Goal: Task Accomplishment & Management: Complete application form

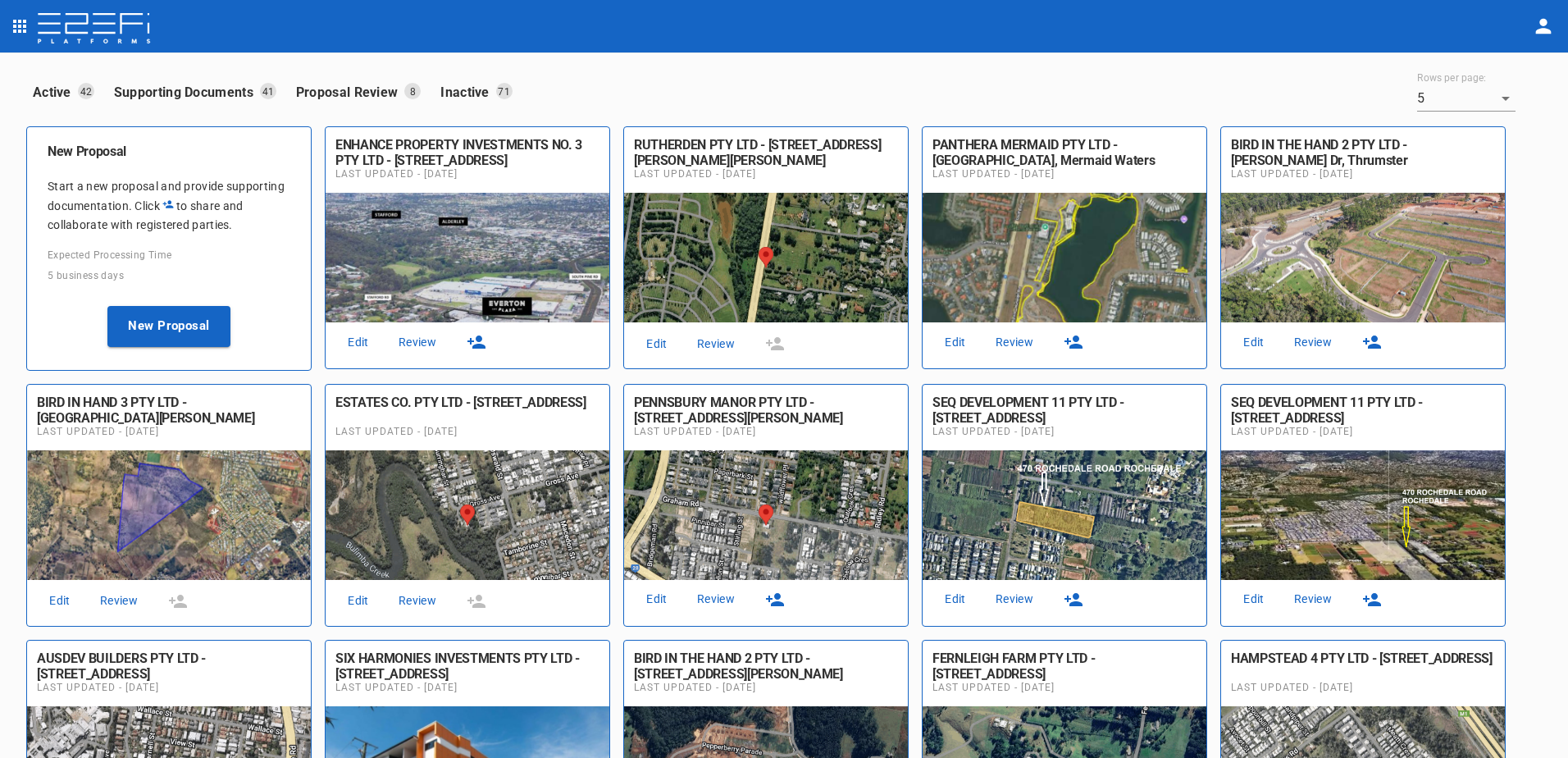
click at [715, 340] on link "Review" at bounding box center [716, 344] width 53 height 22
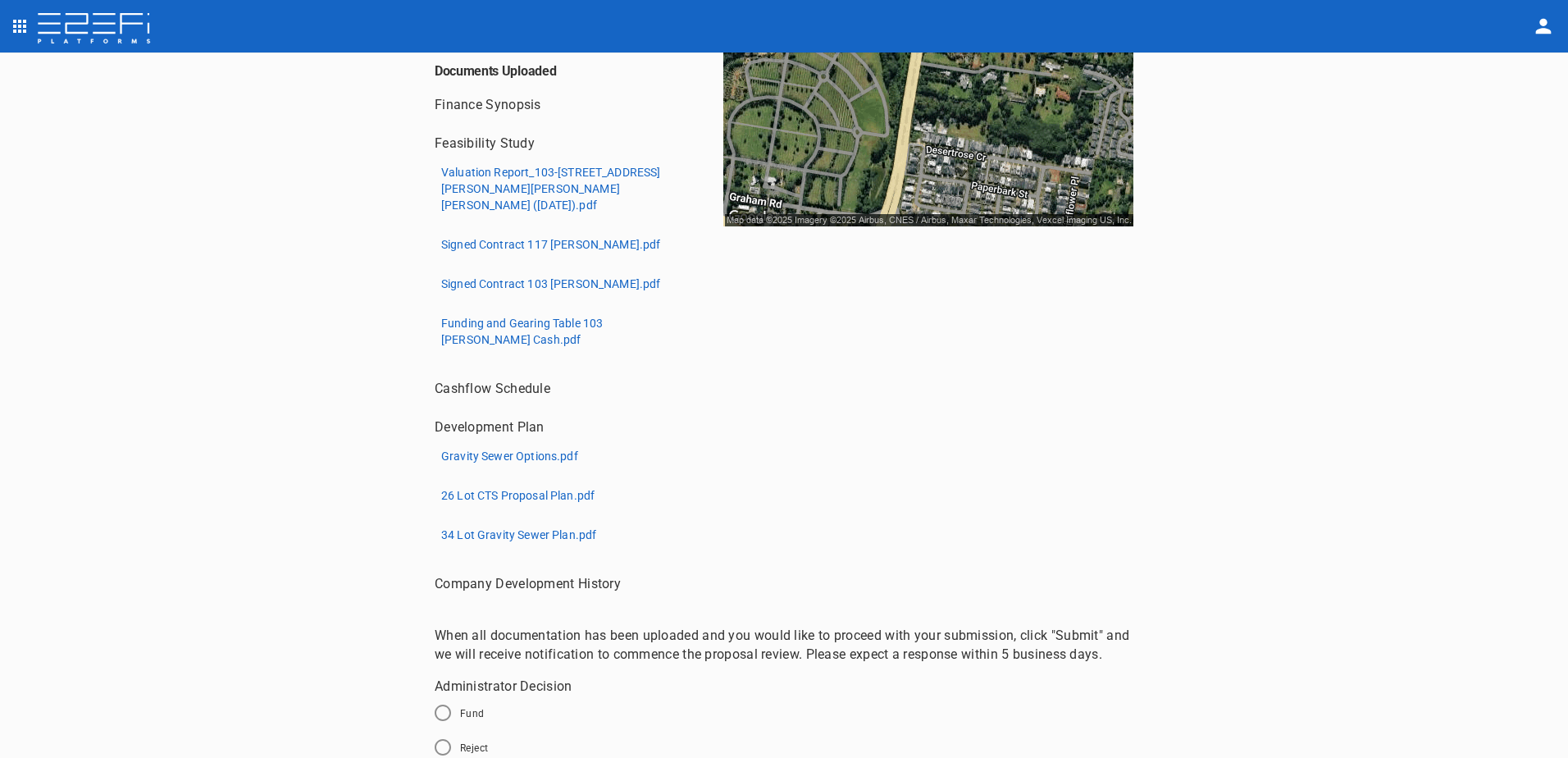
scroll to position [375, 0]
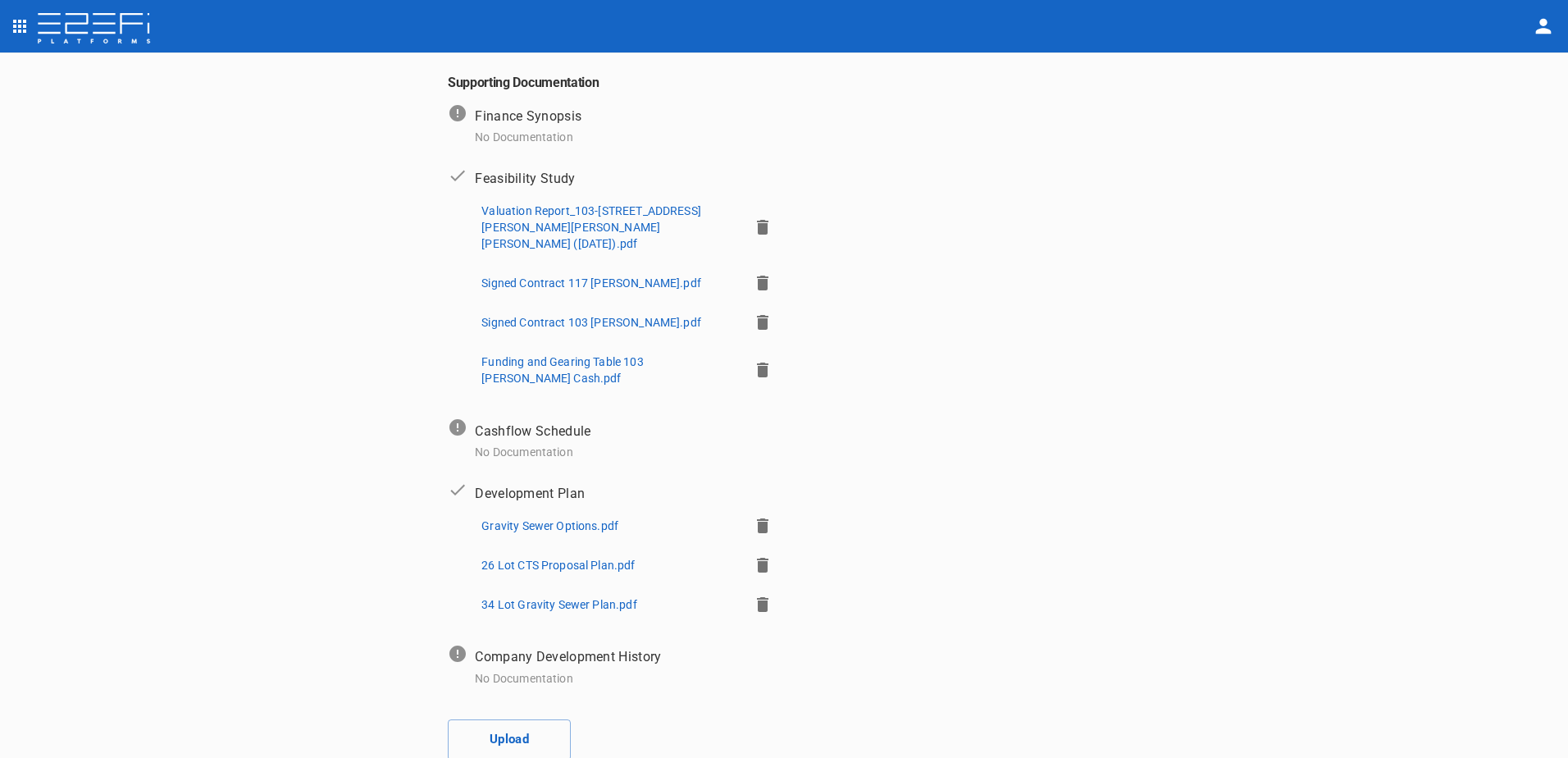
scroll to position [382, 0]
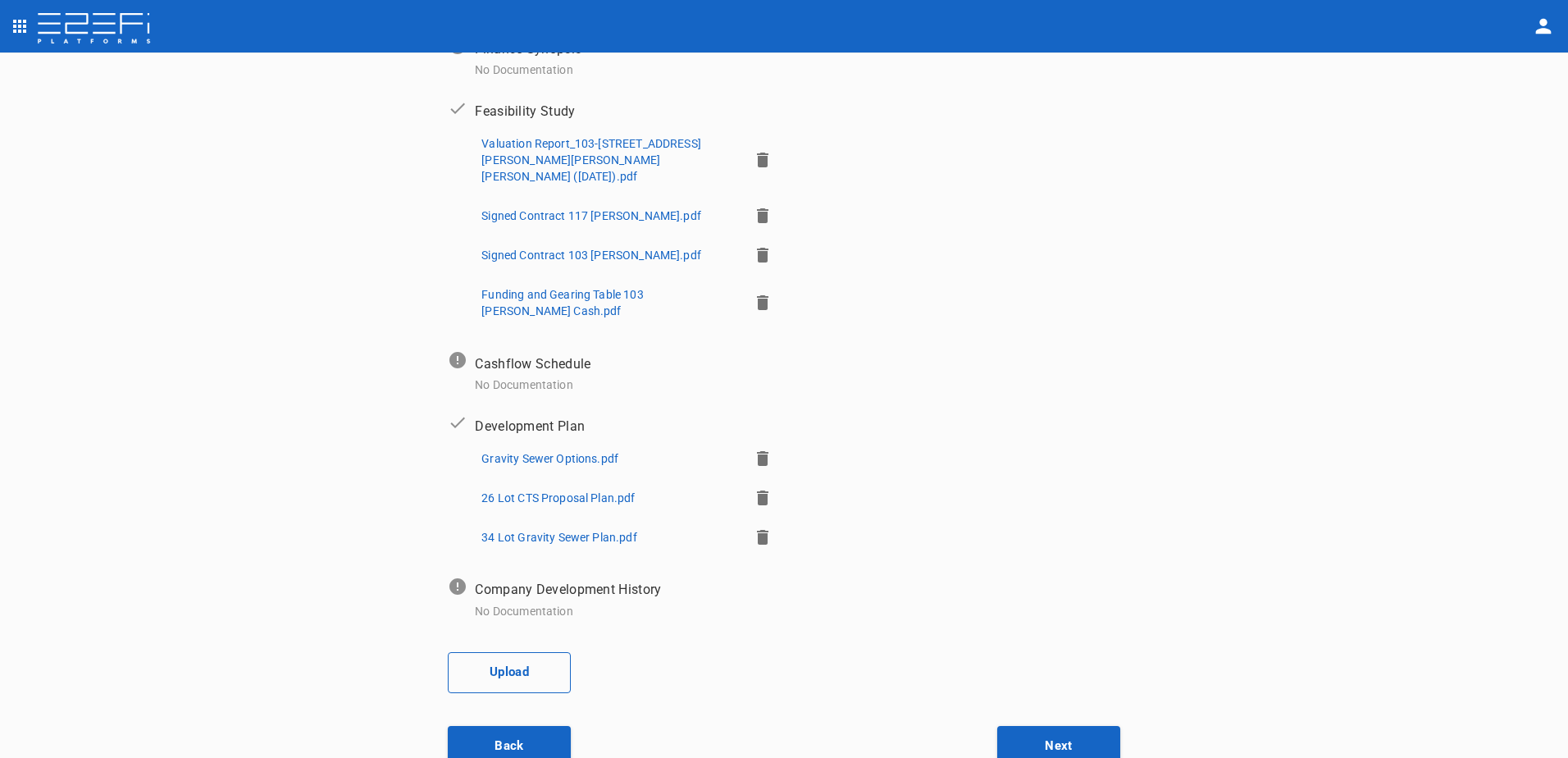
click at [511, 652] on button "Upload" at bounding box center [509, 672] width 123 height 41
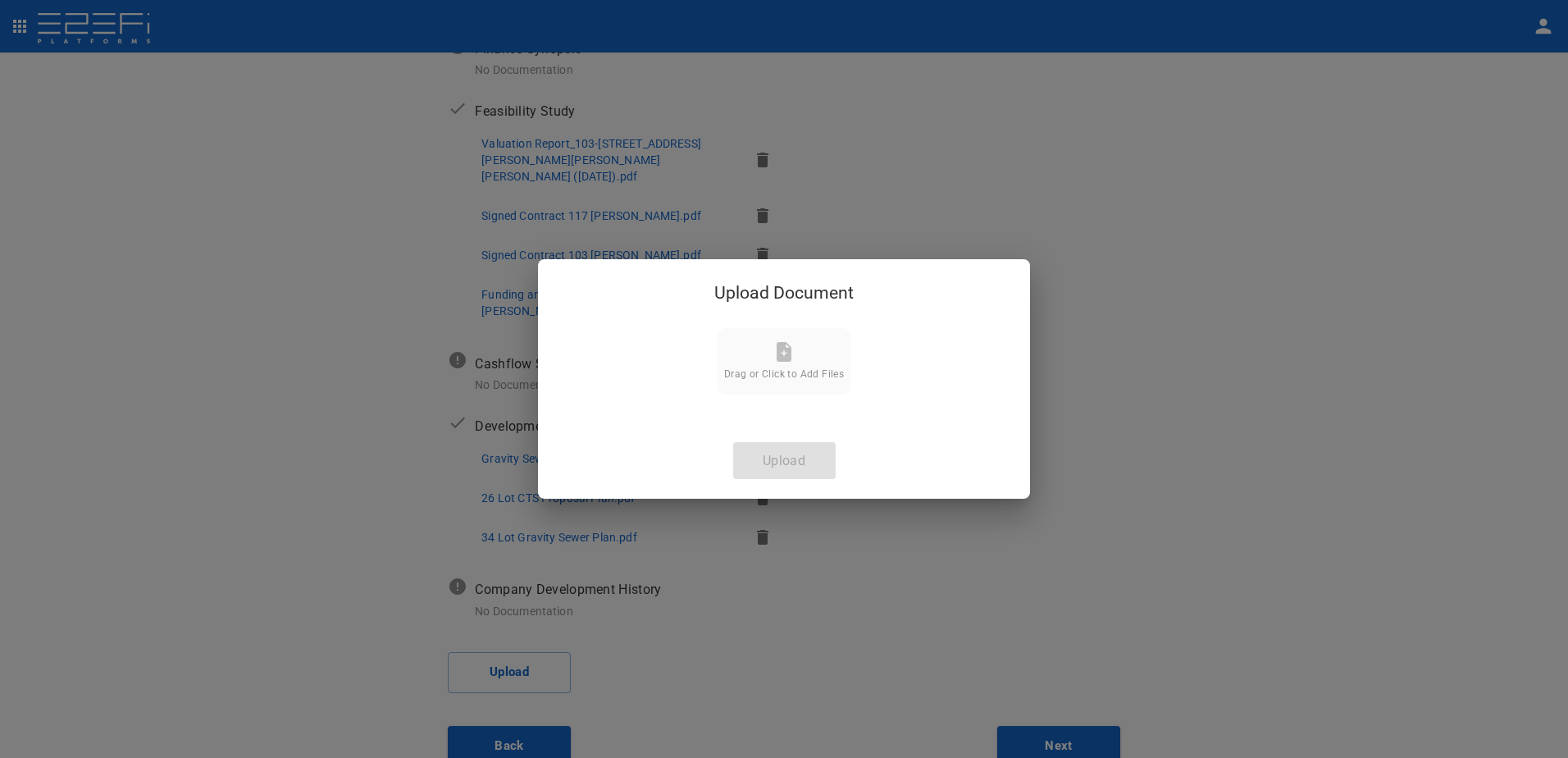
click at [774, 357] on icon at bounding box center [784, 352] width 20 height 20
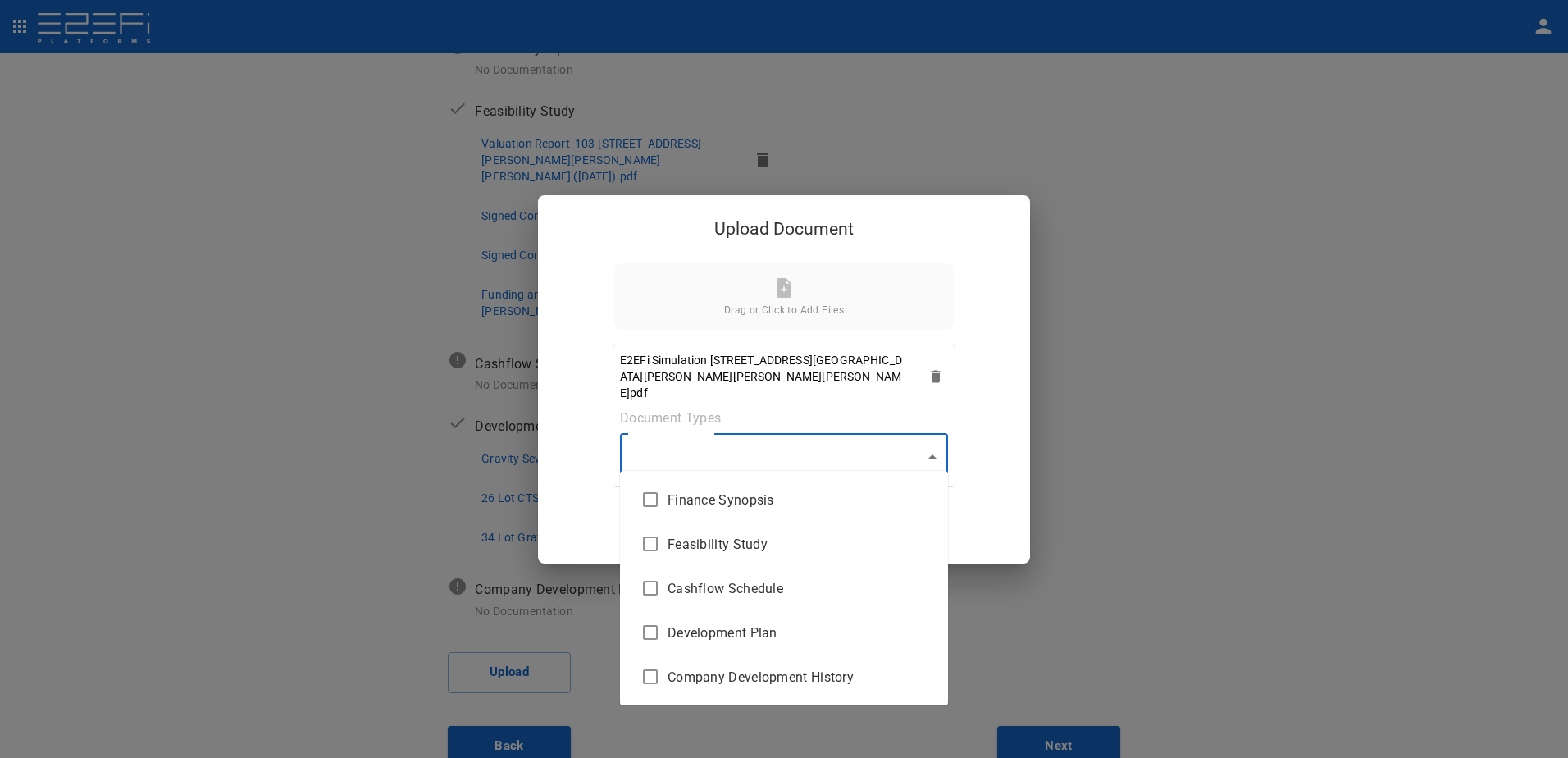
click at [925, 446] on body "Supporting Documents 1 Proposal Overview 2 Product Match 3 Document Submission …" at bounding box center [784, 379] width 1568 height 758
click at [804, 591] on span "Cashflow Schedule" at bounding box center [800, 588] width 267 height 19
type input "Cashflow Schedule"
checkbox input "true"
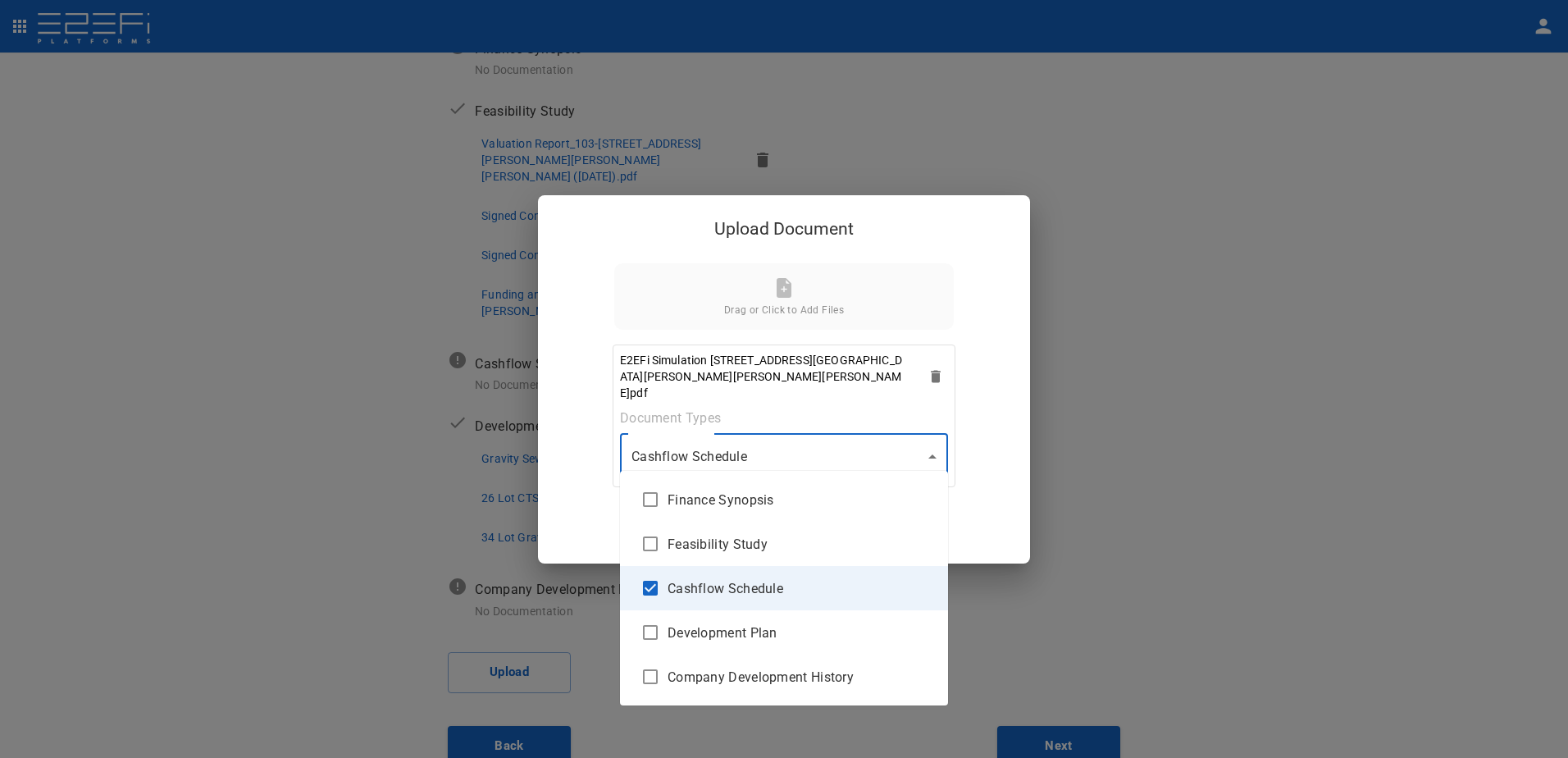
click at [934, 448] on div at bounding box center [784, 379] width 1568 height 758
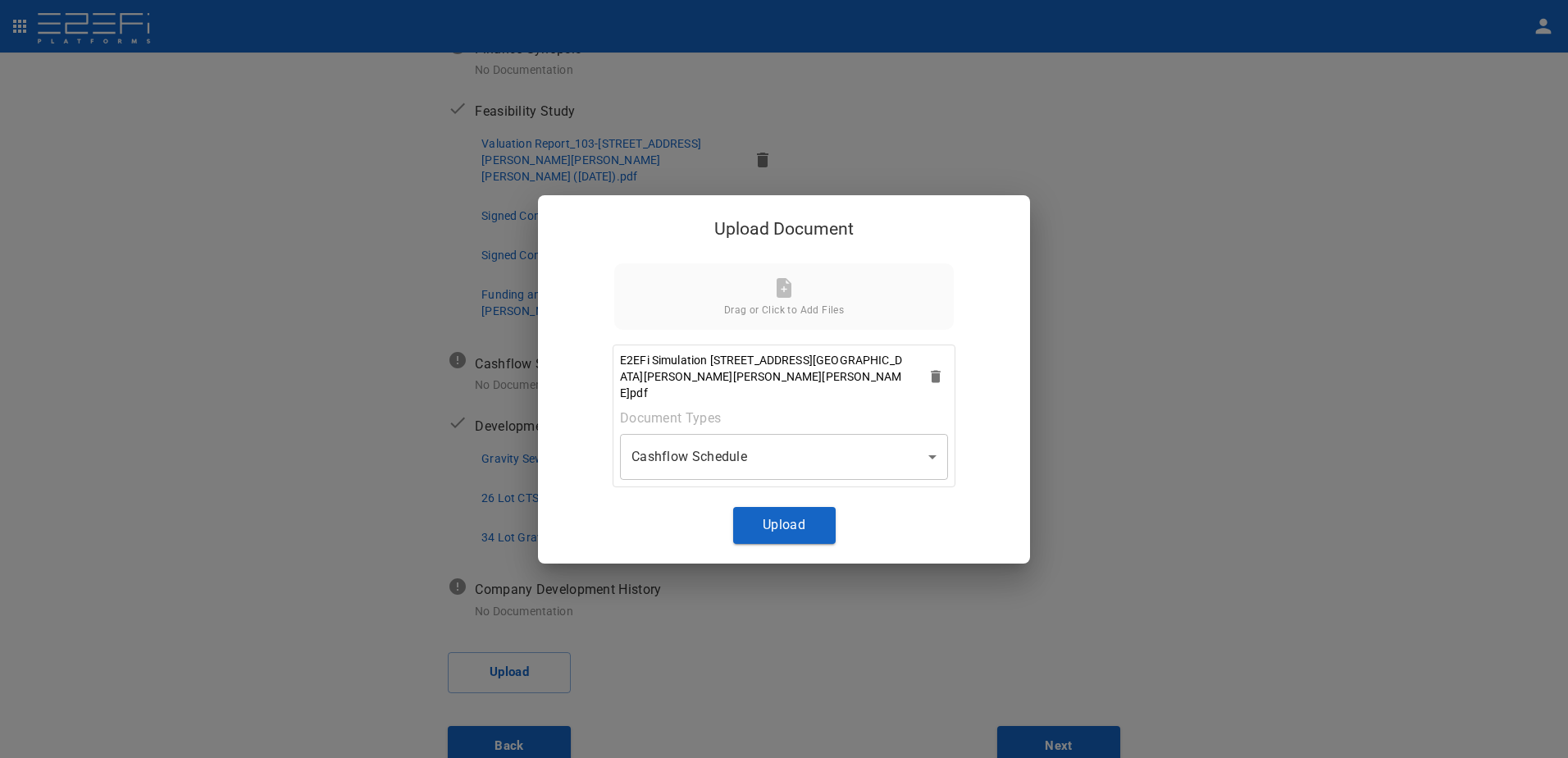
click at [779, 295] on icon at bounding box center [784, 288] width 15 height 20
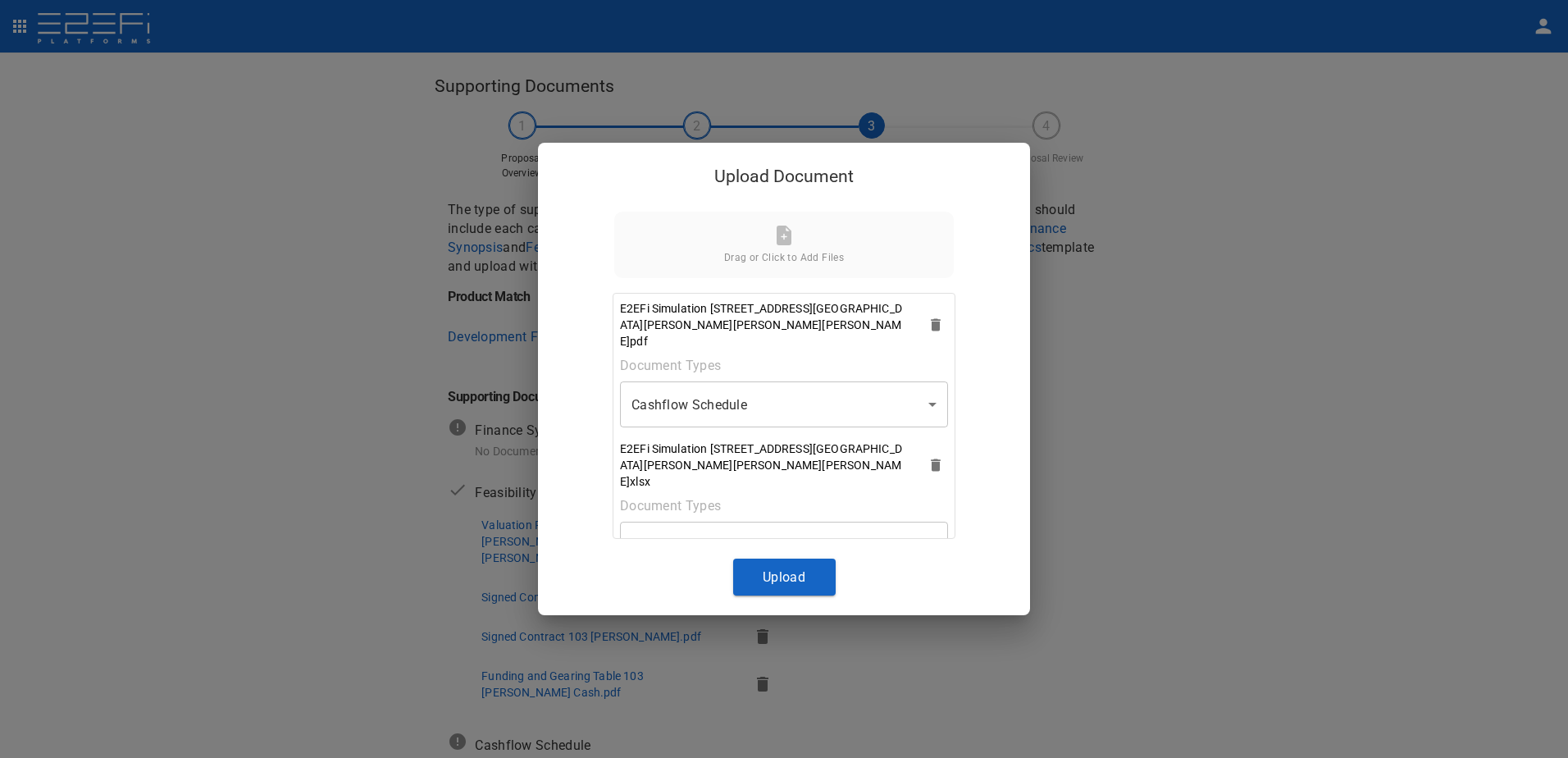
scroll to position [382, 0]
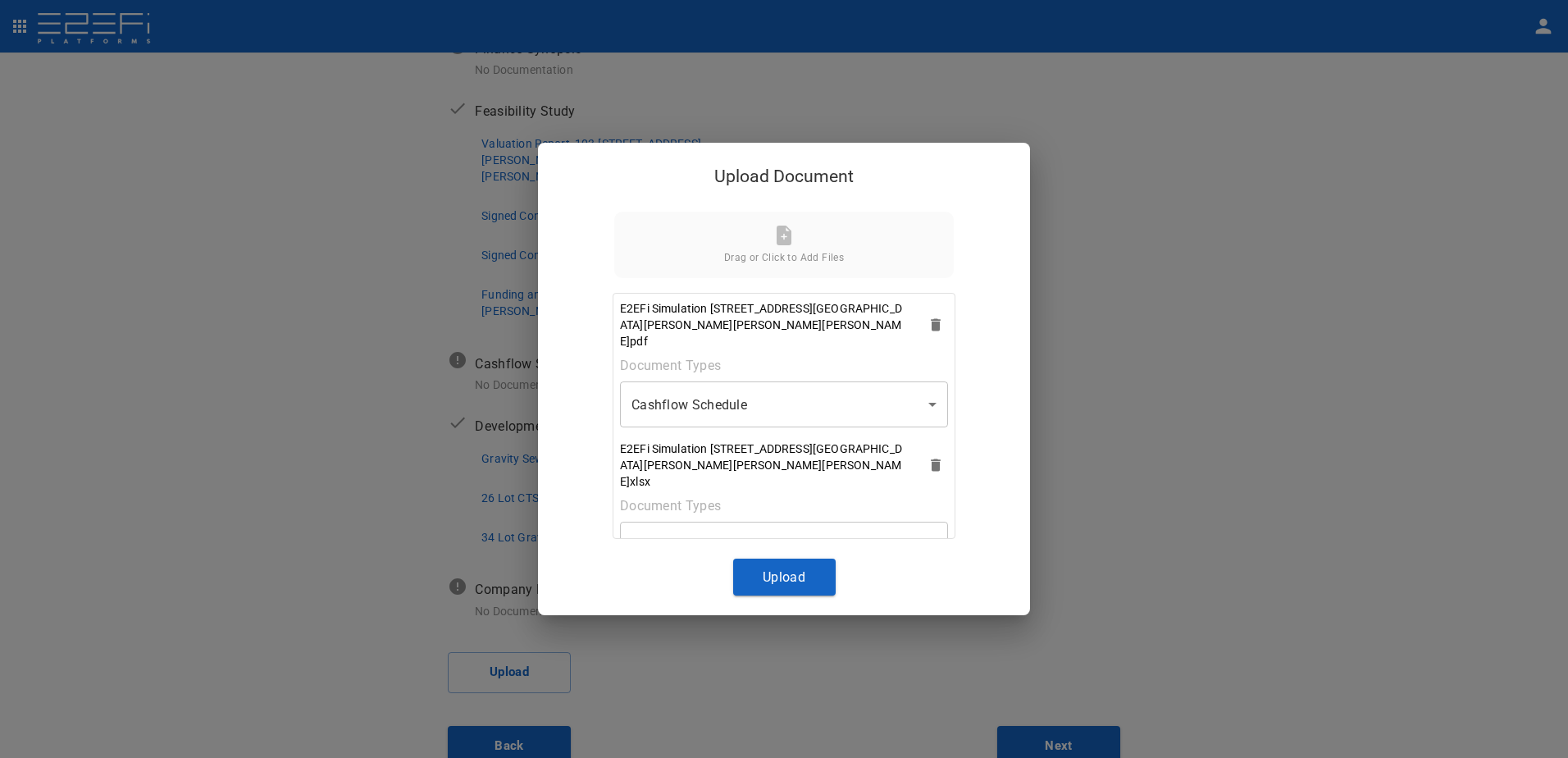
click at [928, 512] on body "Supporting Documents 1 Proposal Overview 2 Product Match 3 Document Submission …" at bounding box center [784, 379] width 1568 height 758
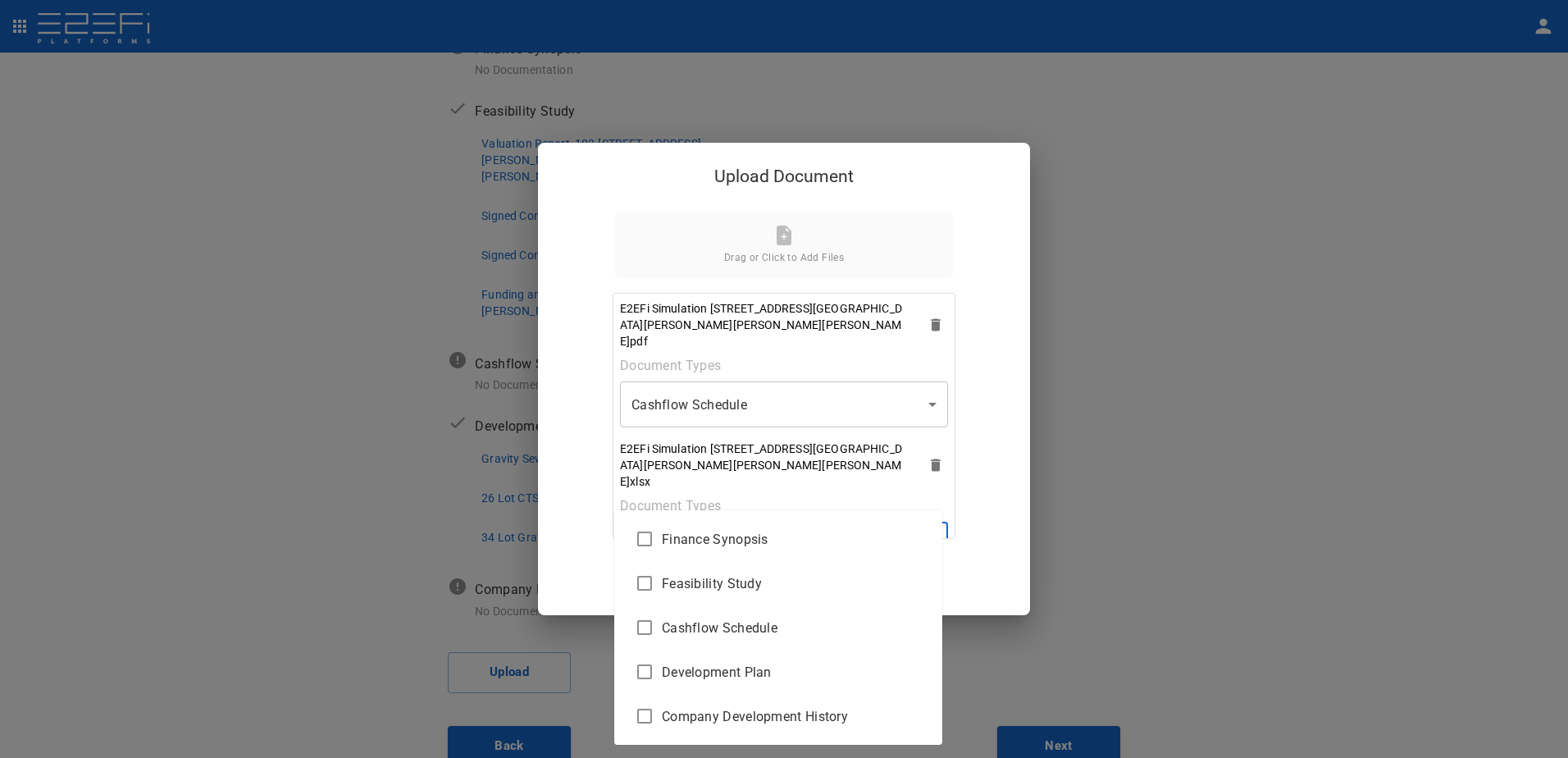
click at [793, 632] on span "Cashflow Schedule" at bounding box center [795, 627] width 267 height 19
type input "Cashflow Schedule"
checkbox input "true"
click at [778, 627] on span "Cashflow Schedule" at bounding box center [795, 627] width 267 height 19
checkbox input "false"
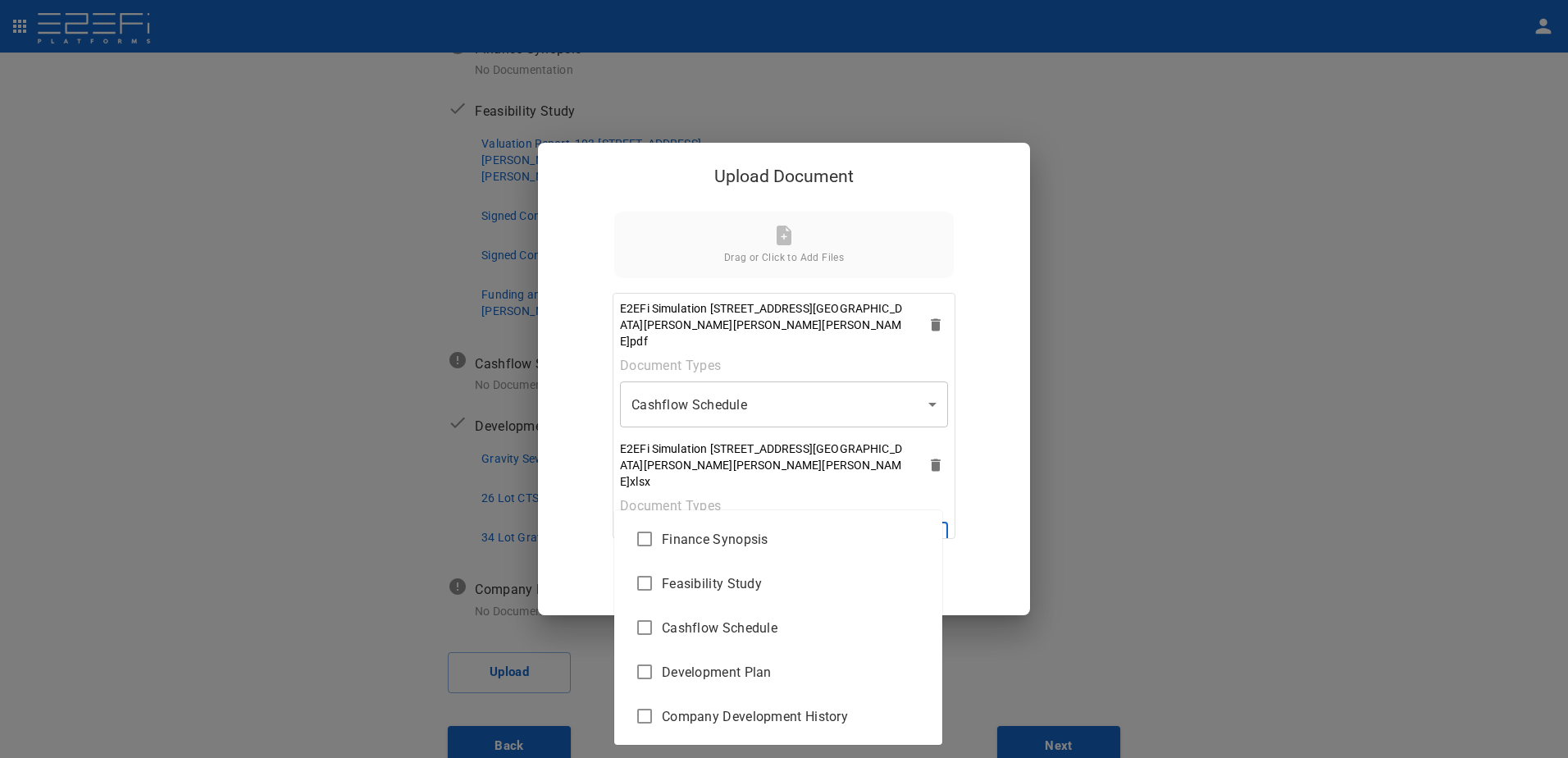
click at [778, 627] on span "Cashflow Schedule" at bounding box center [795, 627] width 267 height 19
type input "Cashflow Schedule"
checkbox input "true"
click at [854, 507] on div at bounding box center [784, 379] width 1568 height 758
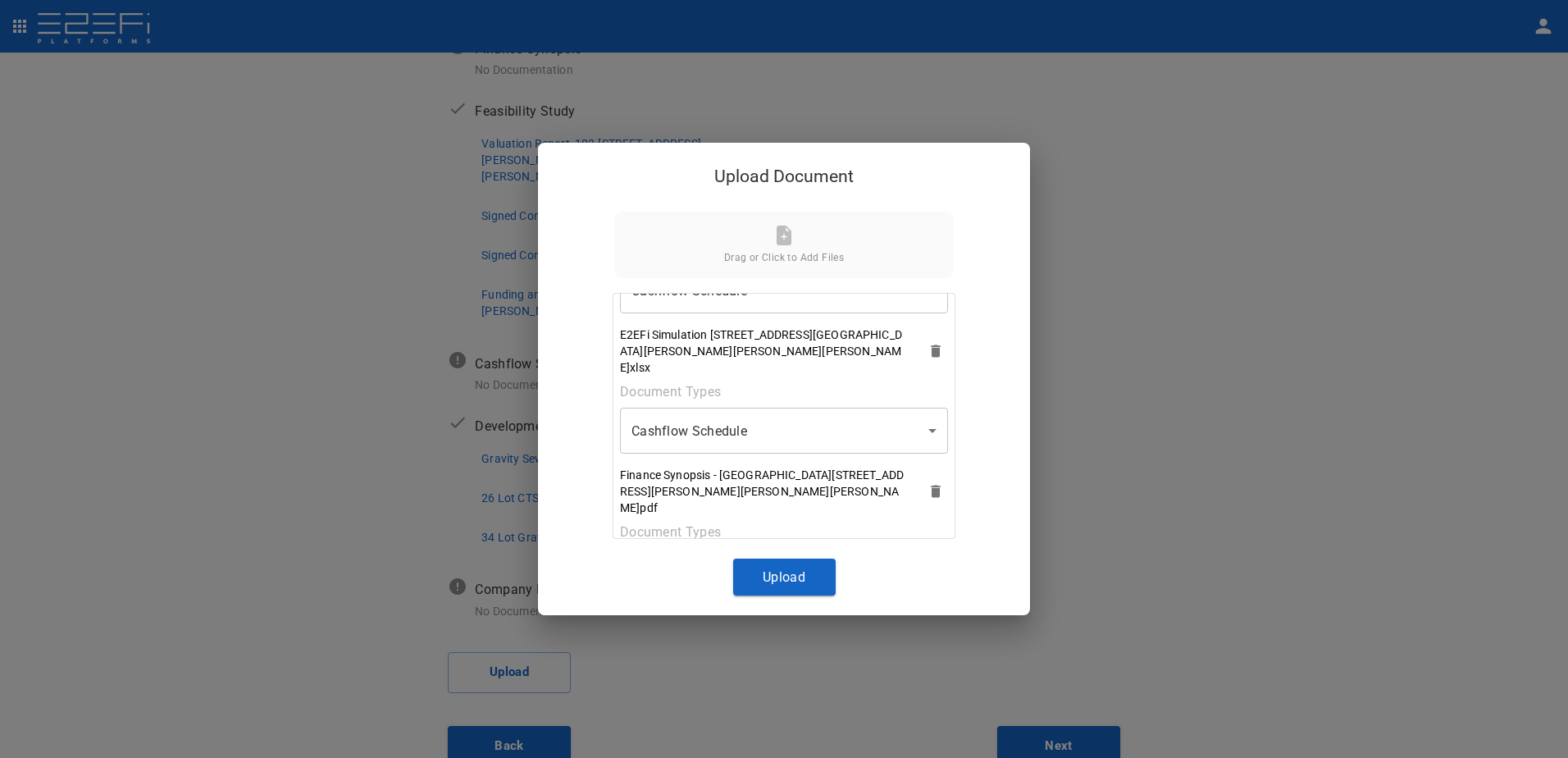
scroll to position [127, 0]
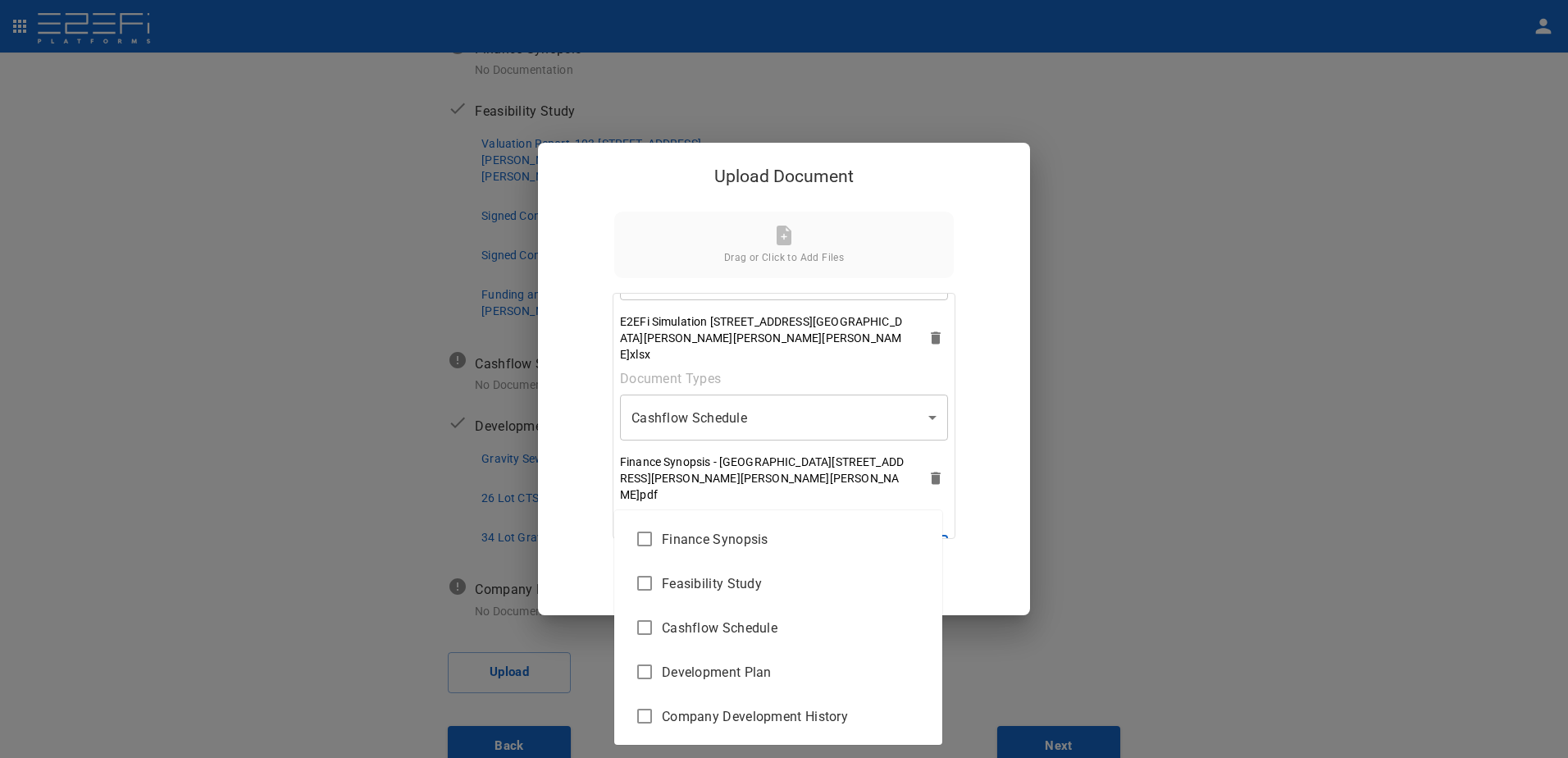
click at [924, 505] on body "Supporting Documents 1 Proposal Overview 2 Product Match 3 Document Submission …" at bounding box center [784, 379] width 1568 height 758
click at [728, 542] on span "Finance Synopsis" at bounding box center [795, 539] width 267 height 19
type input "Finance Synopsis"
checkbox input "true"
click at [951, 532] on div at bounding box center [784, 379] width 1568 height 758
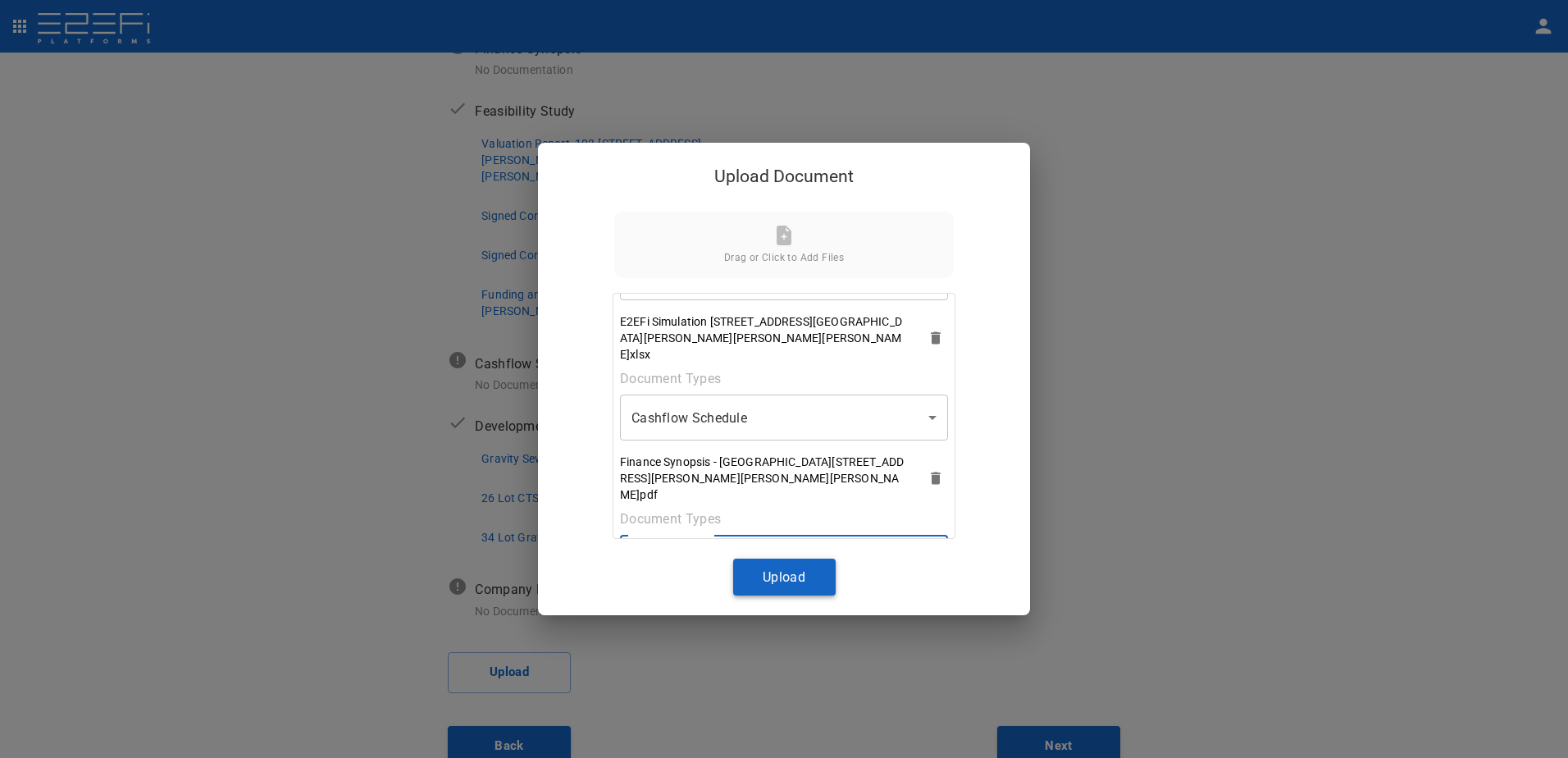
click at [778, 571] on button "Upload" at bounding box center [784, 577] width 102 height 37
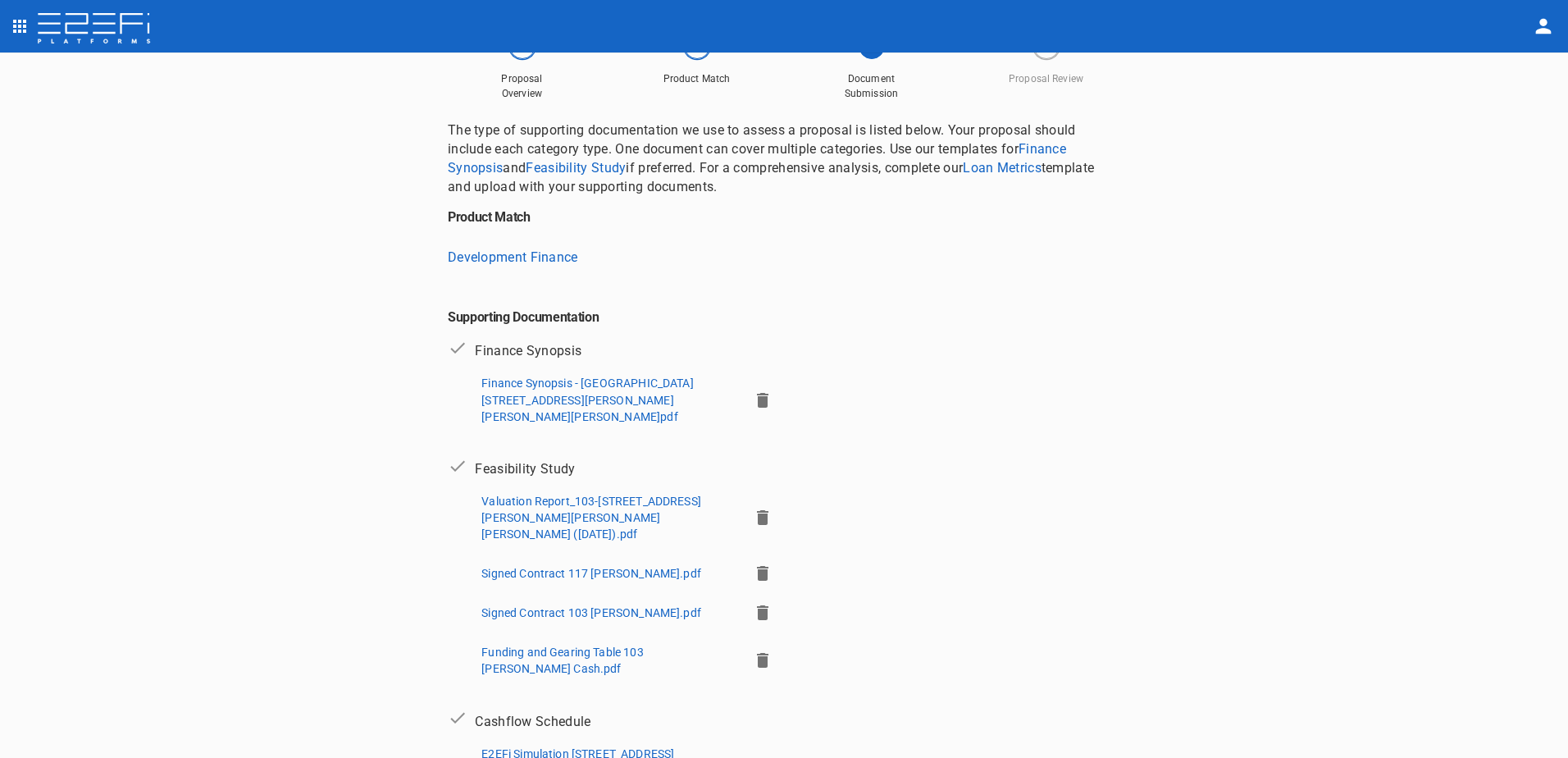
scroll to position [106, 0]
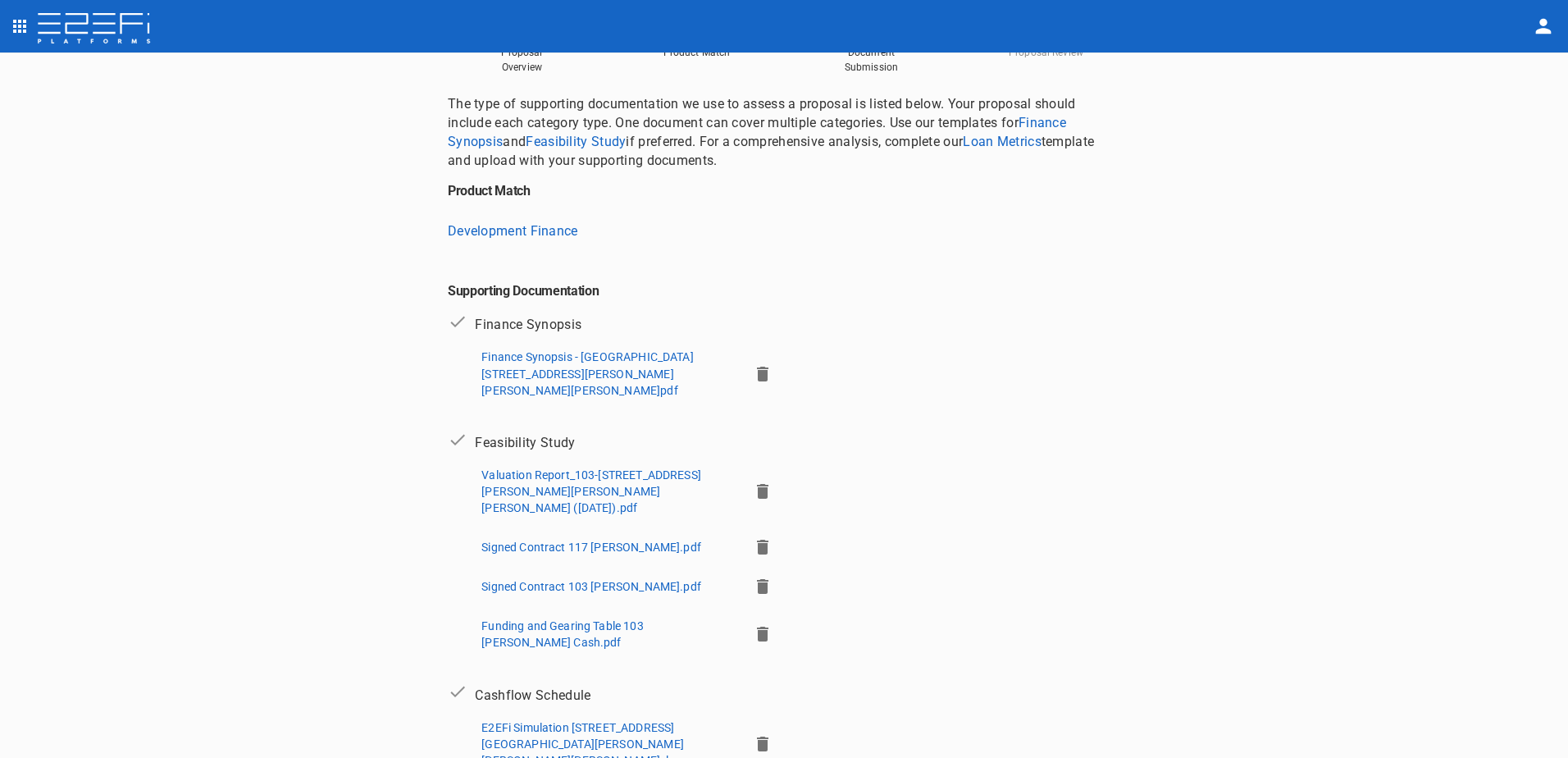
click at [530, 369] on p "Finance Synopsis - [GEOGRAPHIC_DATA][STREET_ADDRESS][PERSON_NAME][PERSON_NAME][…" at bounding box center [608, 373] width 254 height 49
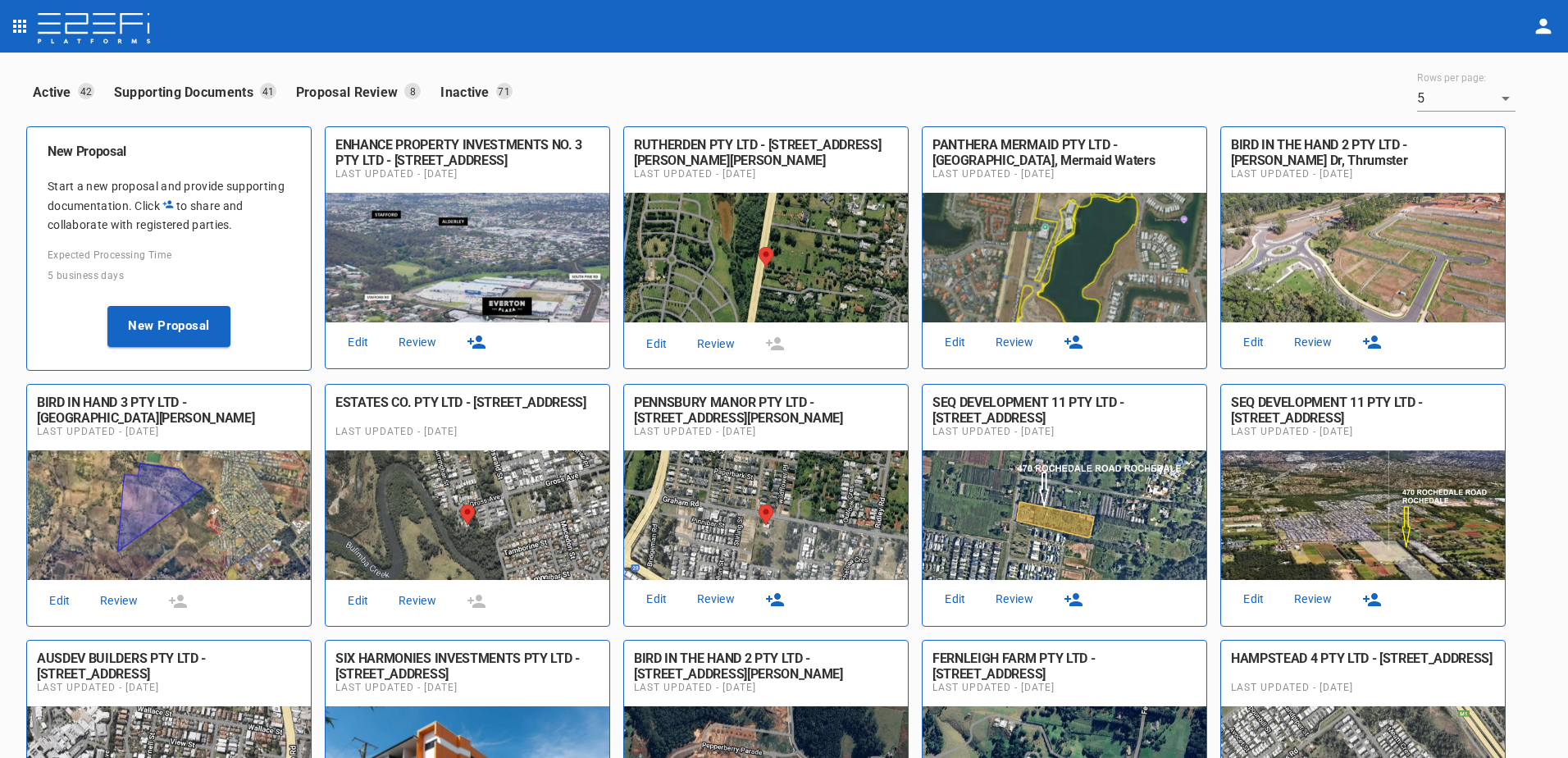
click at [727, 345] on link "Review" at bounding box center [716, 344] width 53 height 22
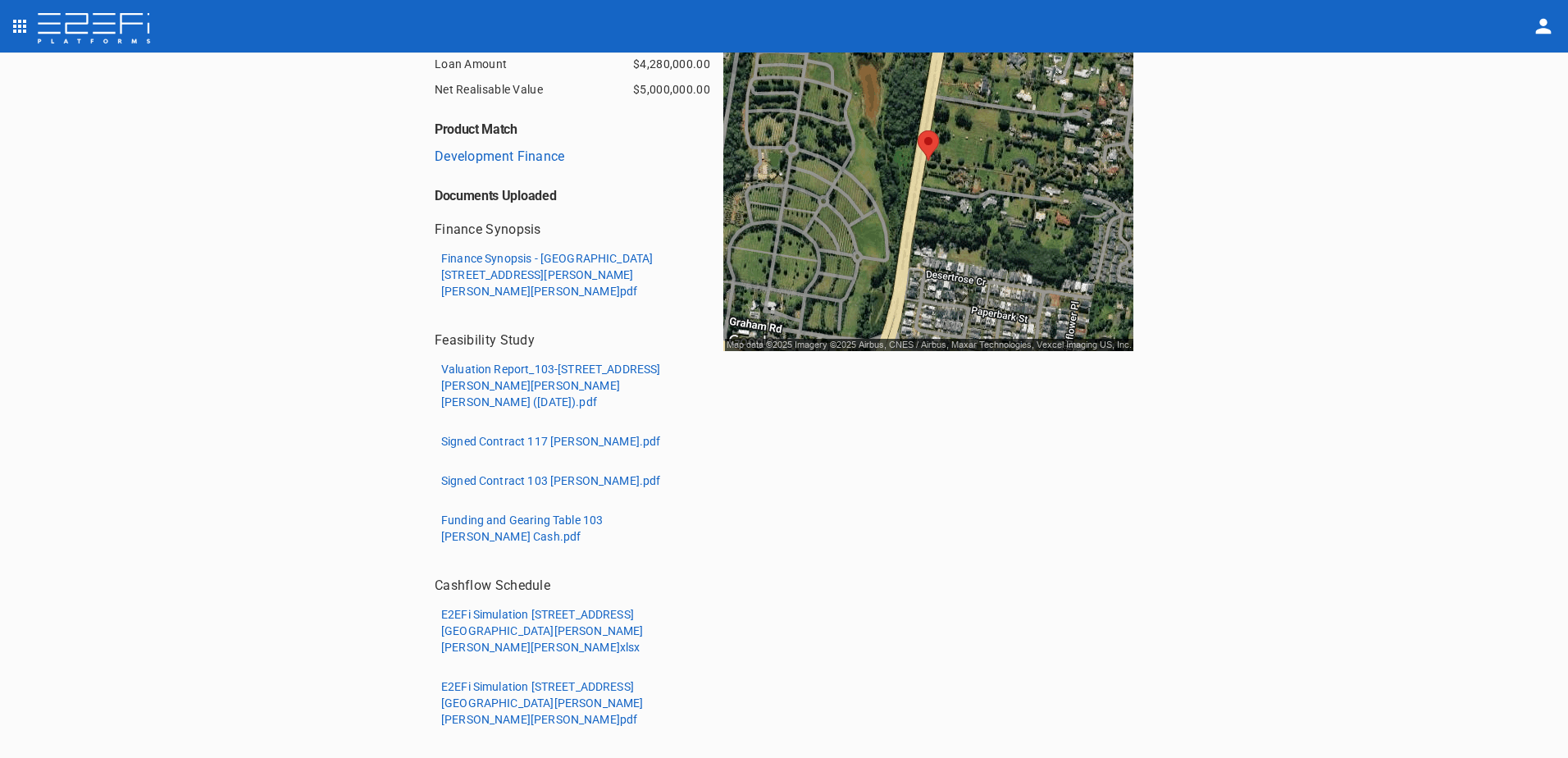
scroll to position [543, 0]
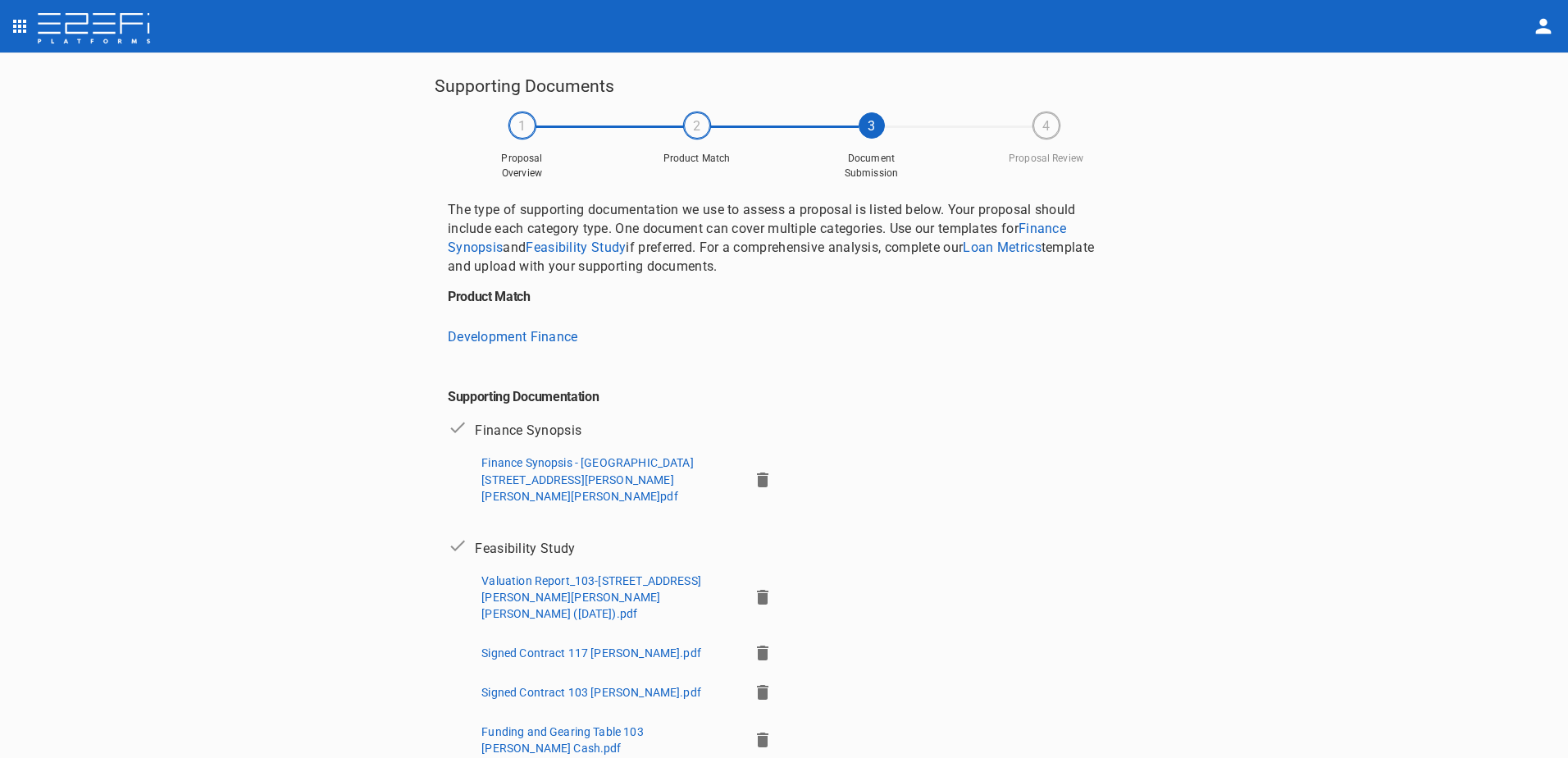
click at [753, 472] on icon "button" at bounding box center [763, 480] width 20 height 20
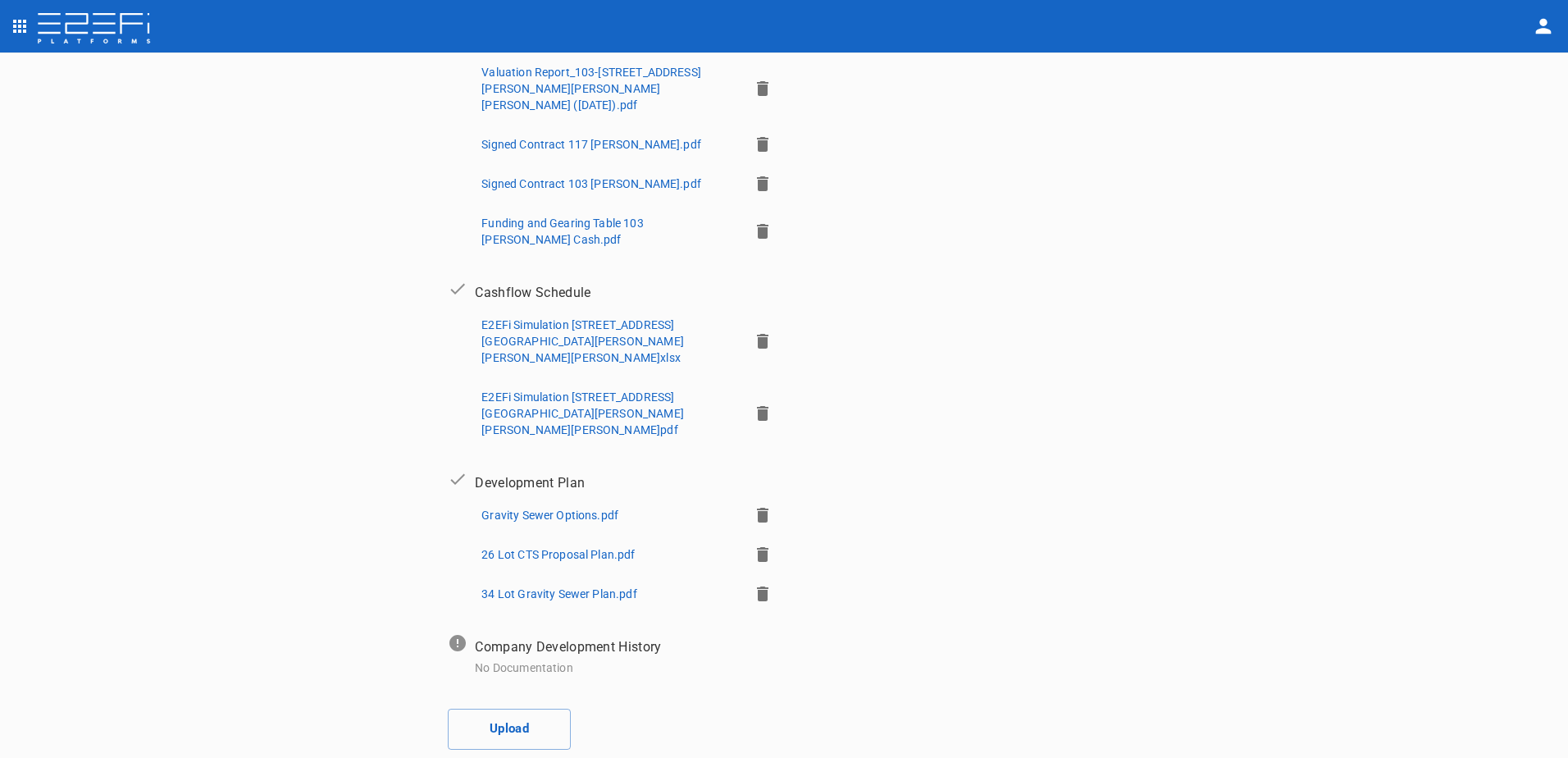
scroll to position [477, 0]
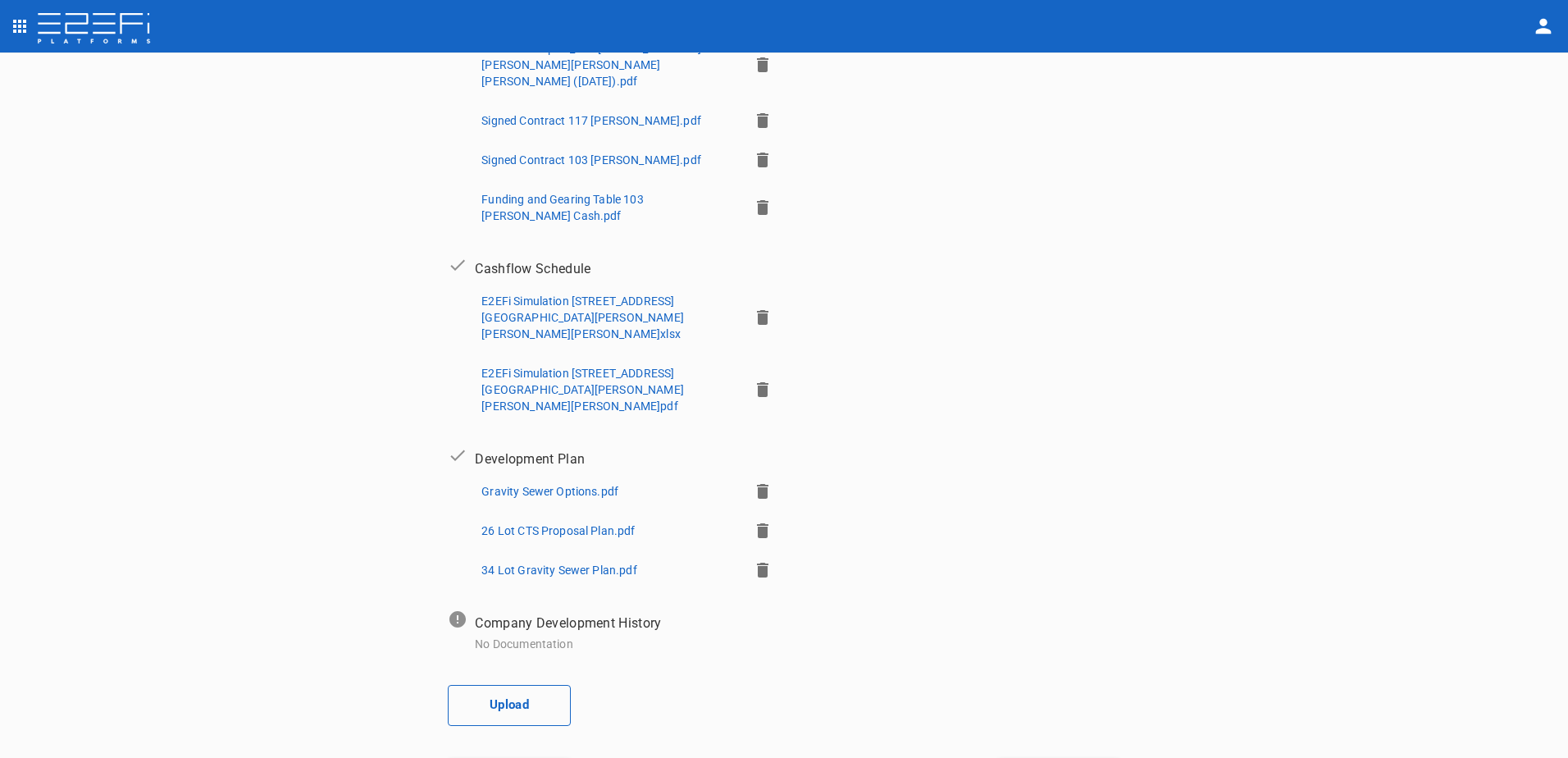
click at [497, 685] on button "Upload" at bounding box center [509, 705] width 123 height 41
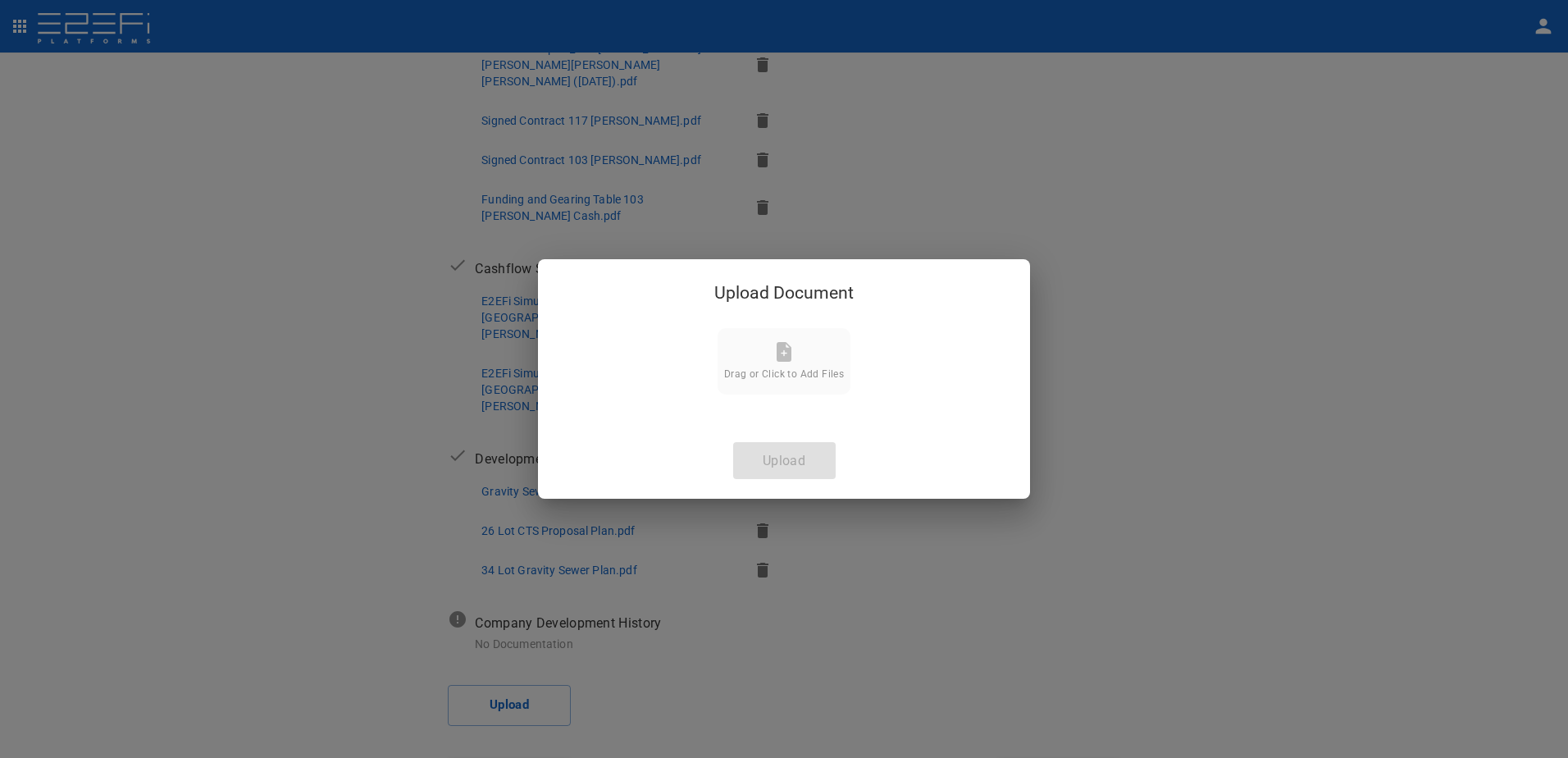
click at [773, 374] on span "Drag or Click to Add Files" at bounding box center [784, 374] width 120 height 12
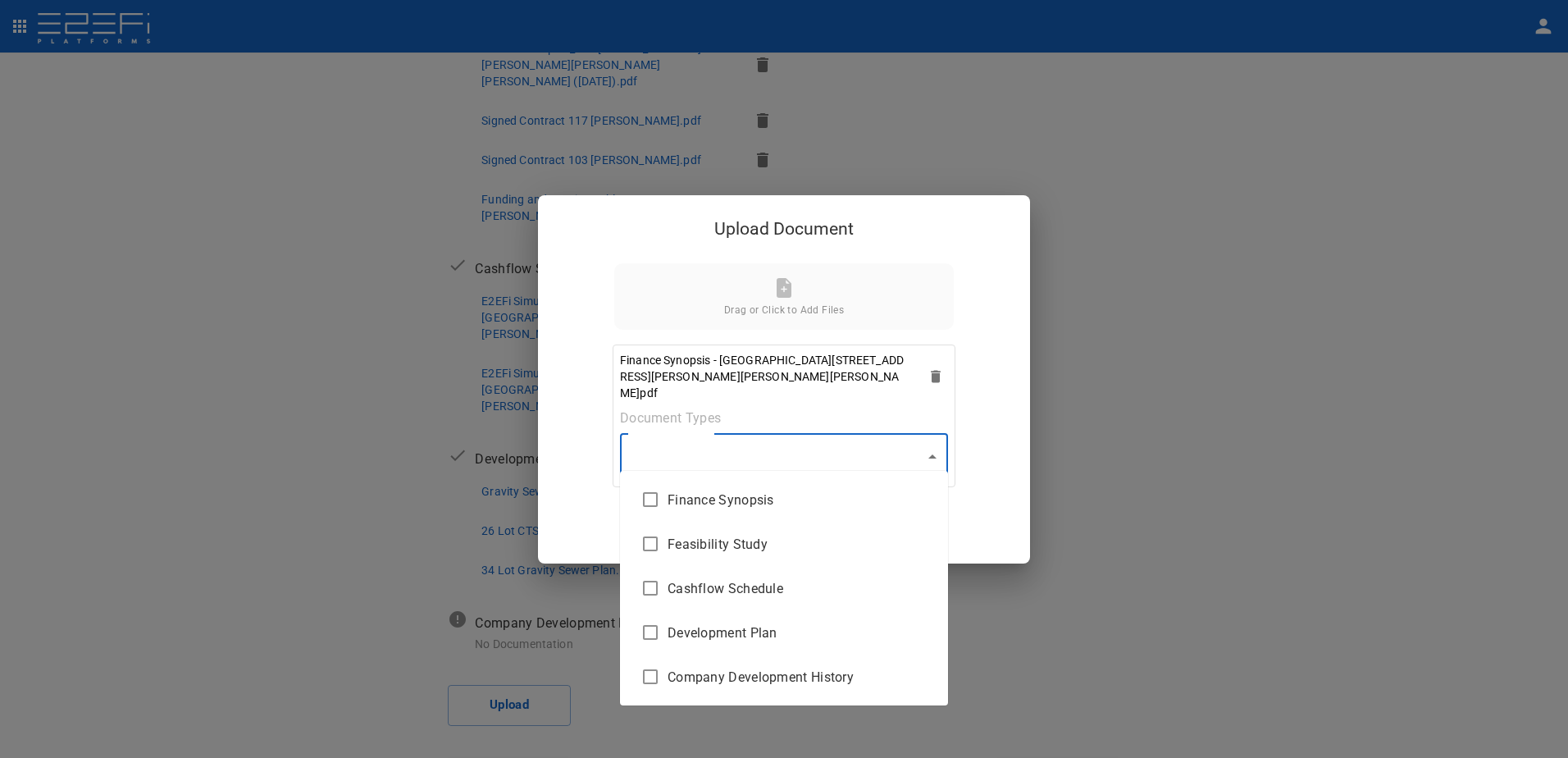
click at [932, 442] on body "Supporting Documents 1 Proposal Overview 2 Product Match 3 Document Submission …" at bounding box center [784, 379] width 1568 height 758
click at [766, 496] on span "Finance Synopsis" at bounding box center [800, 500] width 267 height 19
type input "Finance Synopsis"
checkbox input "true"
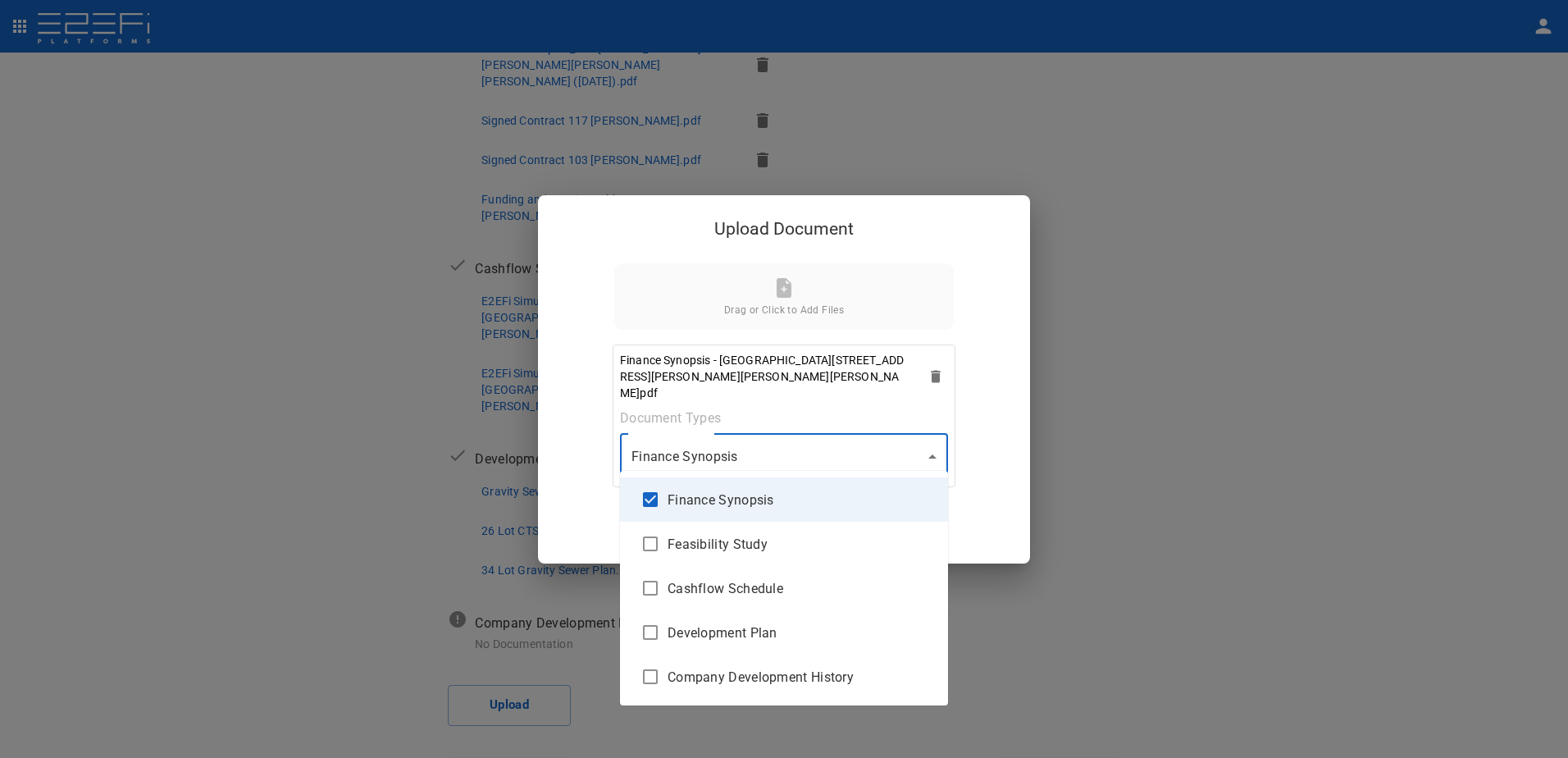
click at [932, 449] on div at bounding box center [784, 379] width 1568 height 758
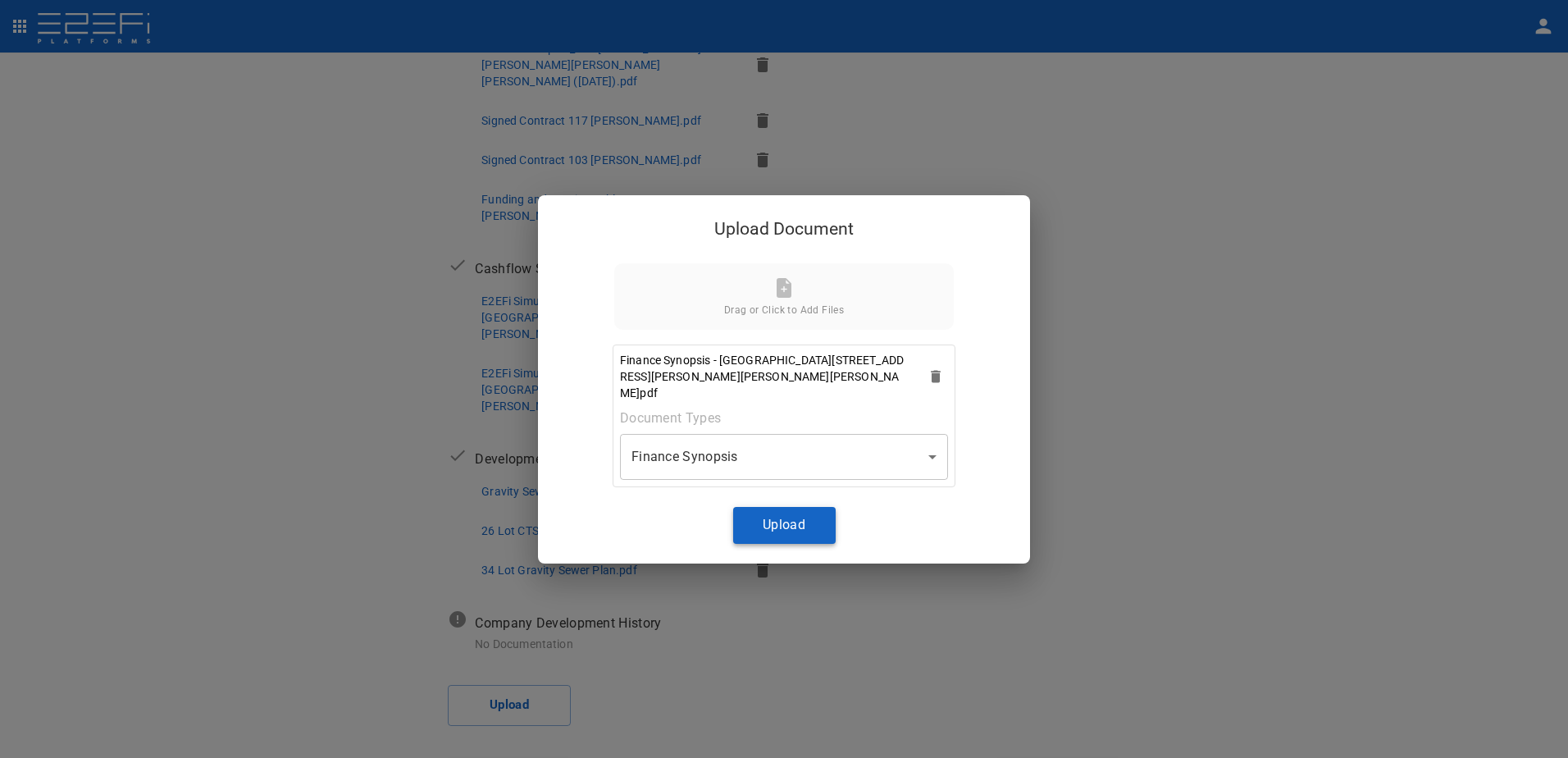
click at [794, 523] on button "Upload" at bounding box center [784, 525] width 102 height 37
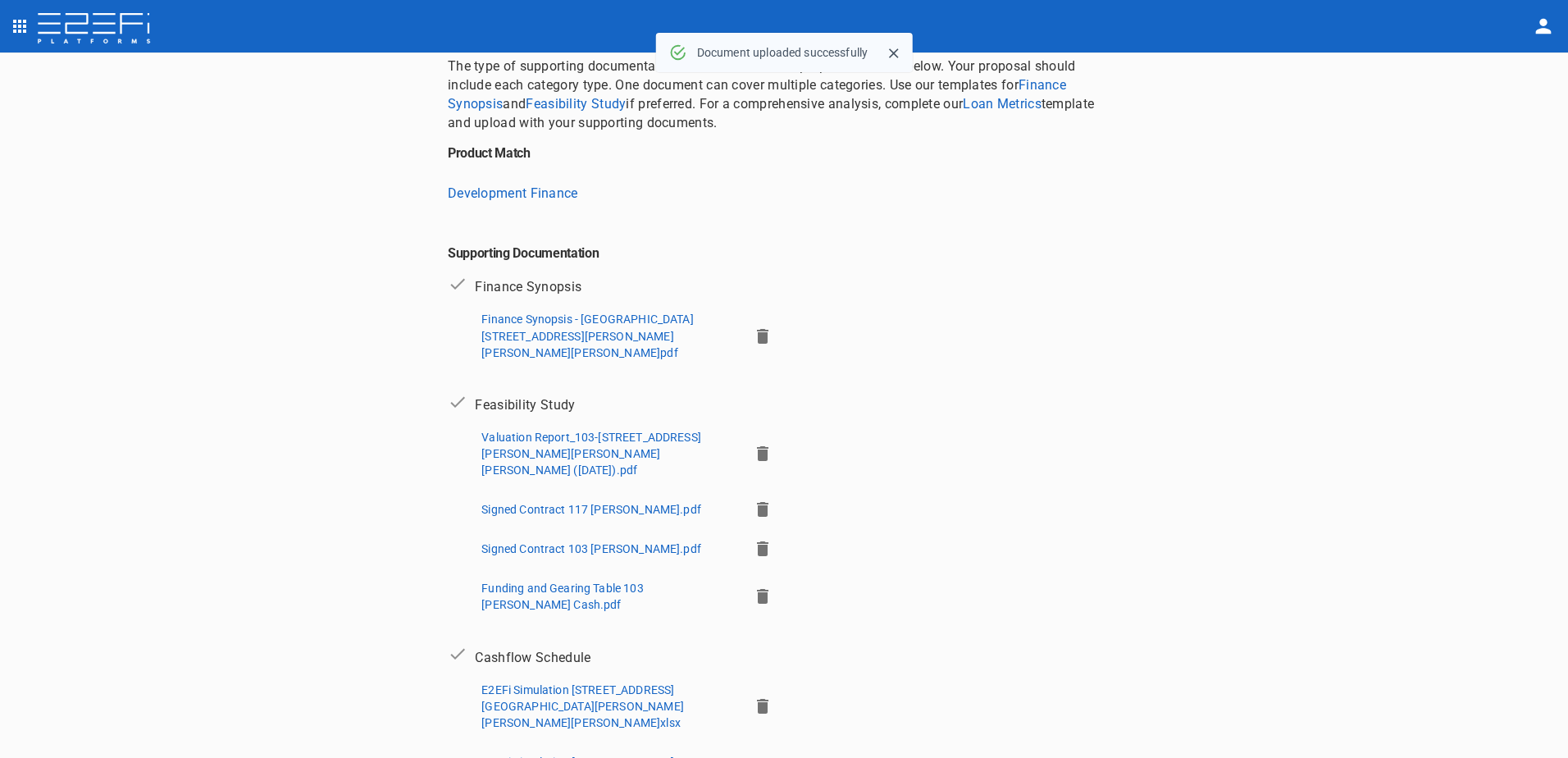
scroll to position [106, 0]
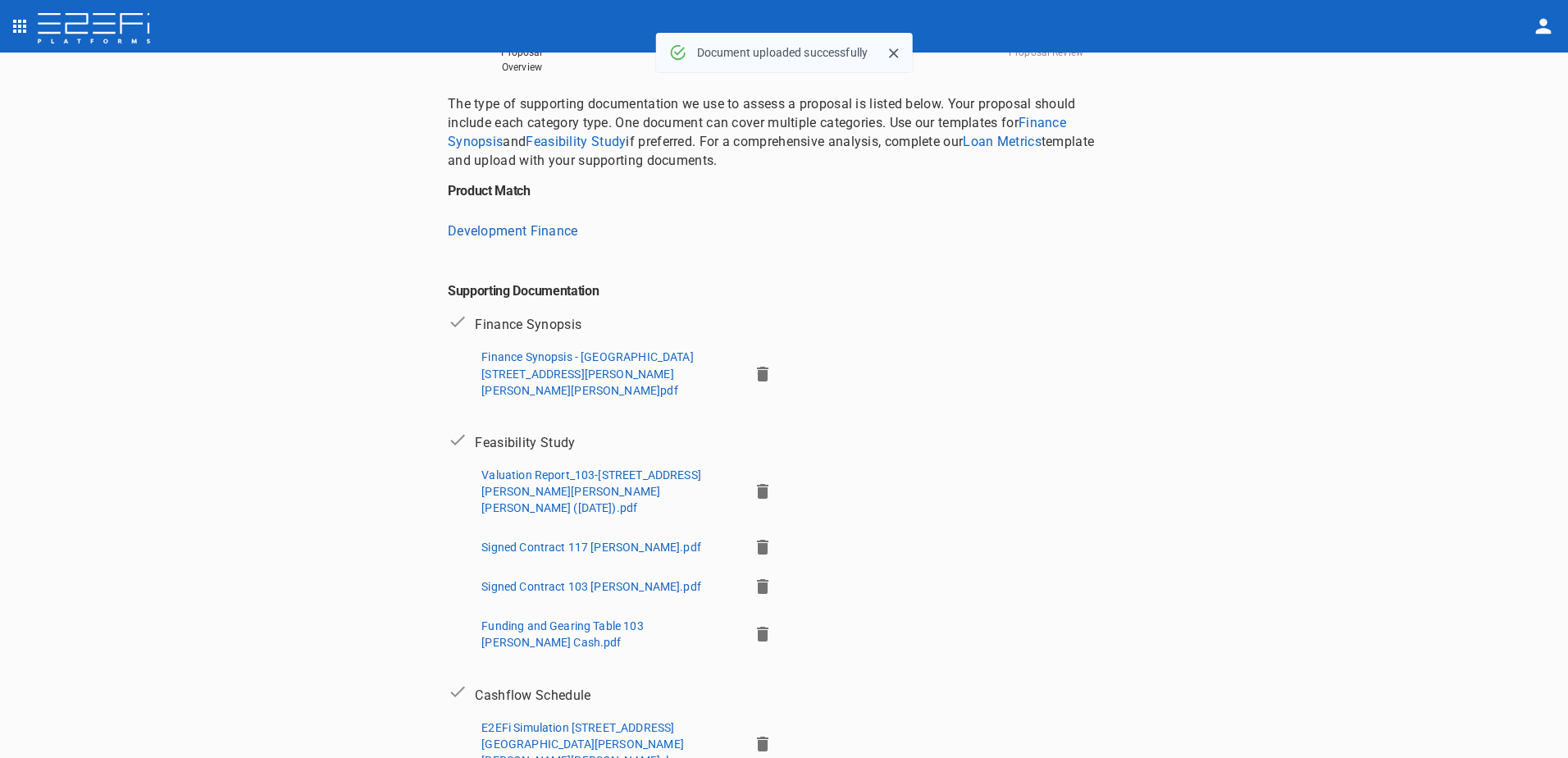
click at [527, 365] on p "Finance Synopsis - [GEOGRAPHIC_DATA][STREET_ADDRESS][PERSON_NAME][PERSON_NAME][…" at bounding box center [608, 373] width 254 height 49
